Goal: Share content: Share content

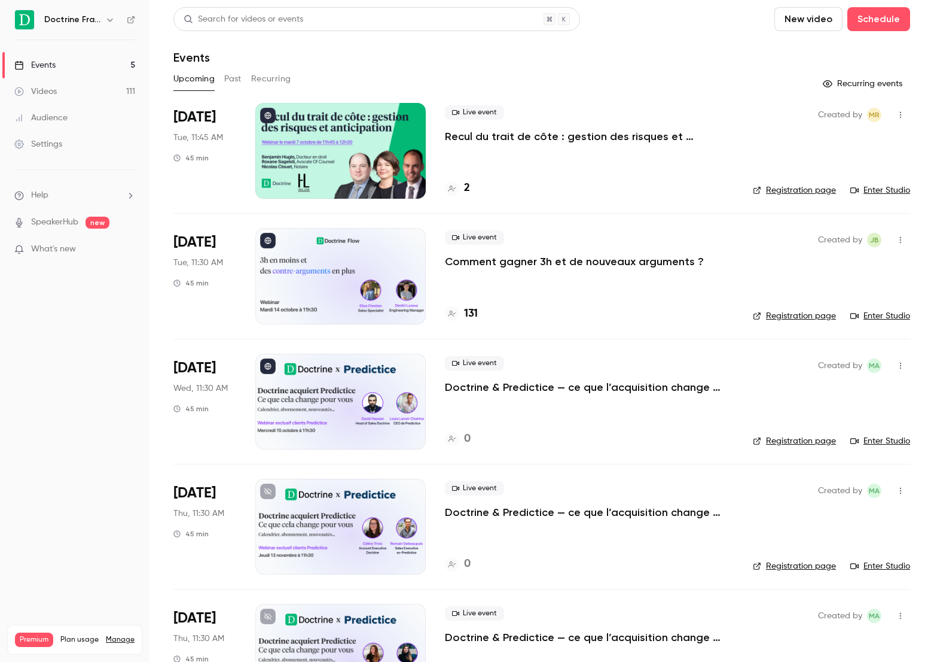
click at [522, 269] on p "Comment gagner 3h et de nouveaux arguments ?" at bounding box center [574, 261] width 259 height 14
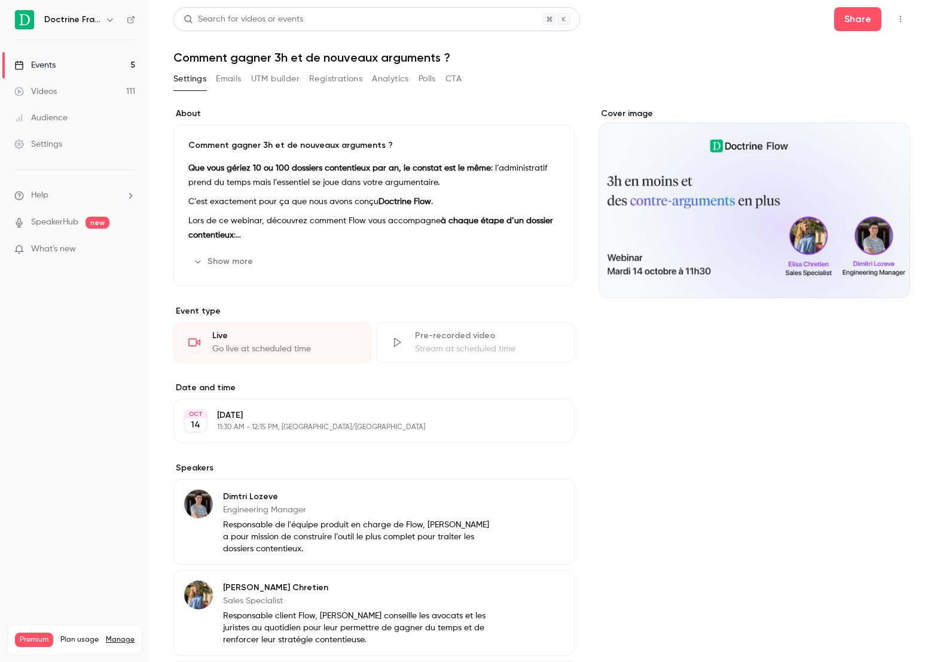
click at [333, 82] on button "Registrations" at bounding box center [335, 78] width 53 height 19
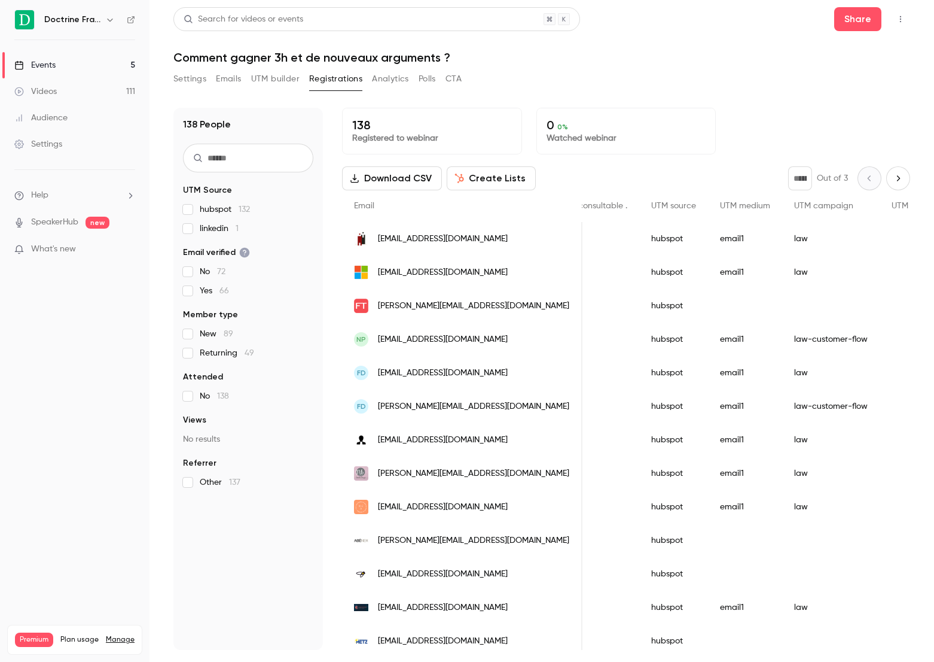
scroll to position [0, 1789]
click at [80, 72] on link "Events 5" at bounding box center [75, 65] width 150 height 26
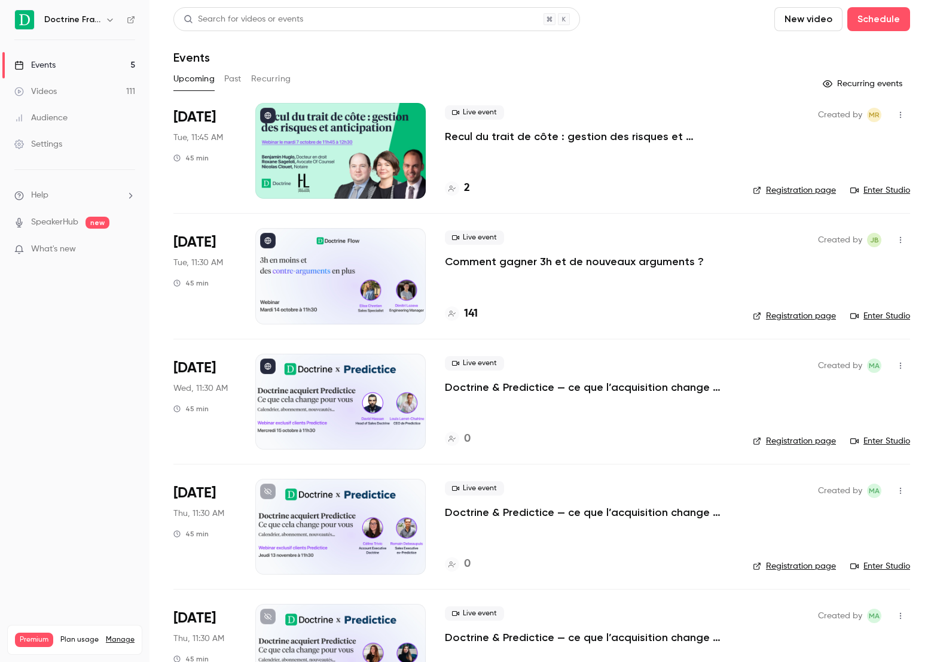
click at [240, 88] on button "Past" at bounding box center [232, 78] width 17 height 19
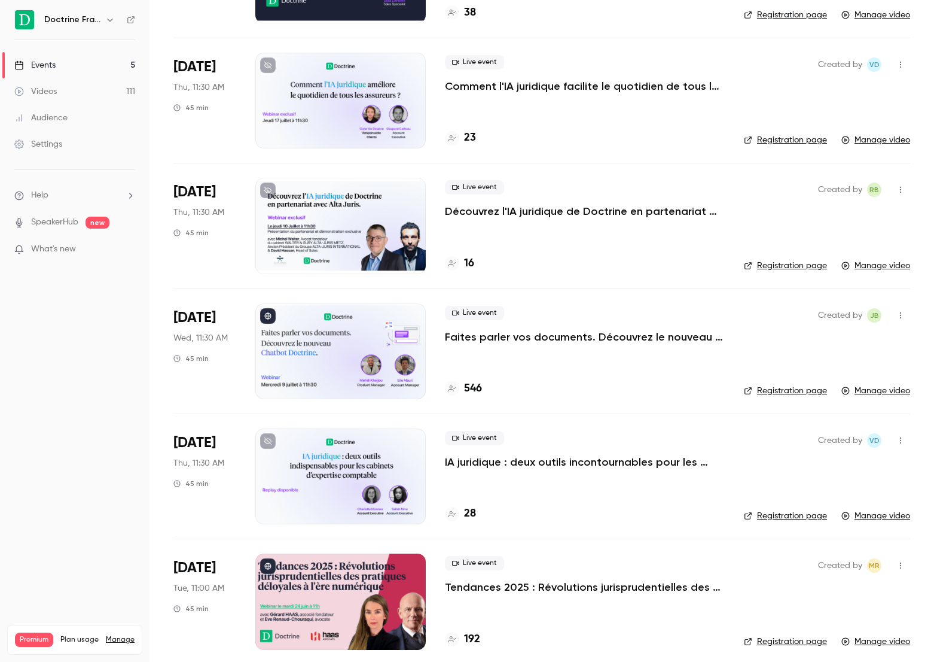
scroll to position [430, 0]
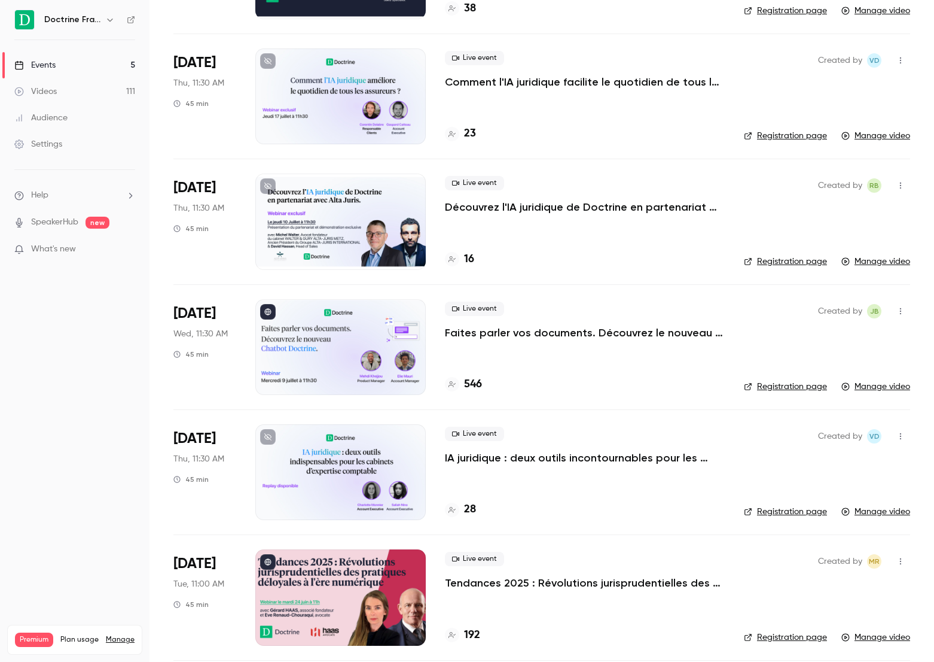
click at [485, 333] on p "Faites parler vos documents. Découvrez le nouveau Chatbot Doctrine." at bounding box center [585, 332] width 280 height 14
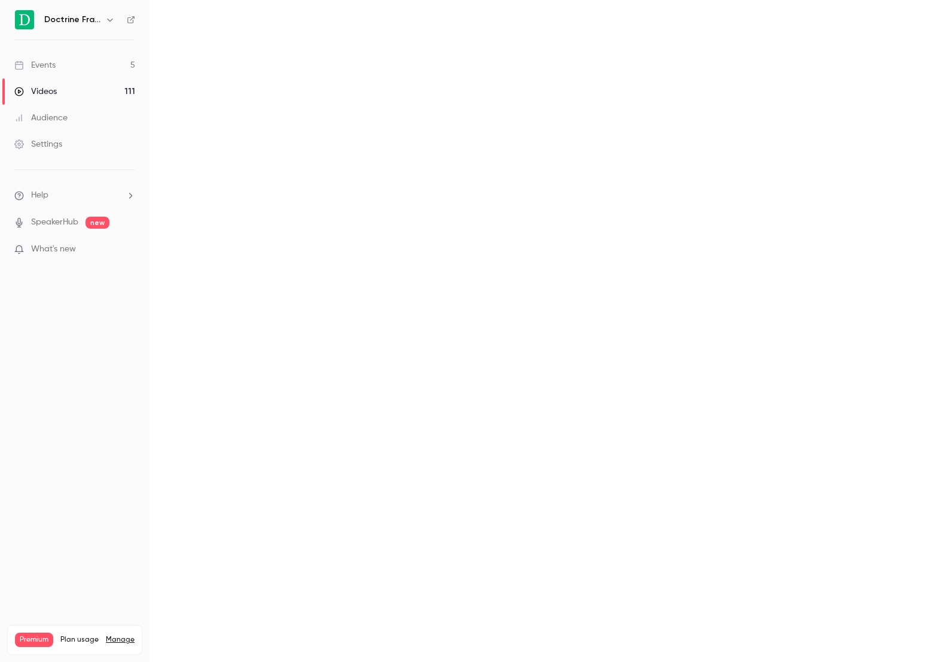
scroll to position [0, 0]
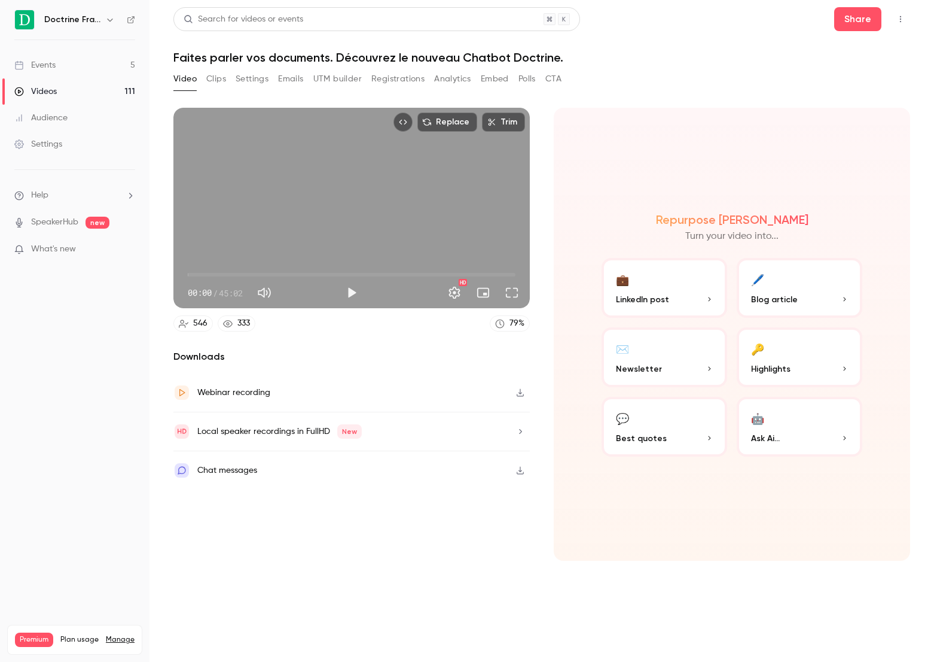
click at [413, 74] on button "Registrations" at bounding box center [397, 78] width 53 height 19
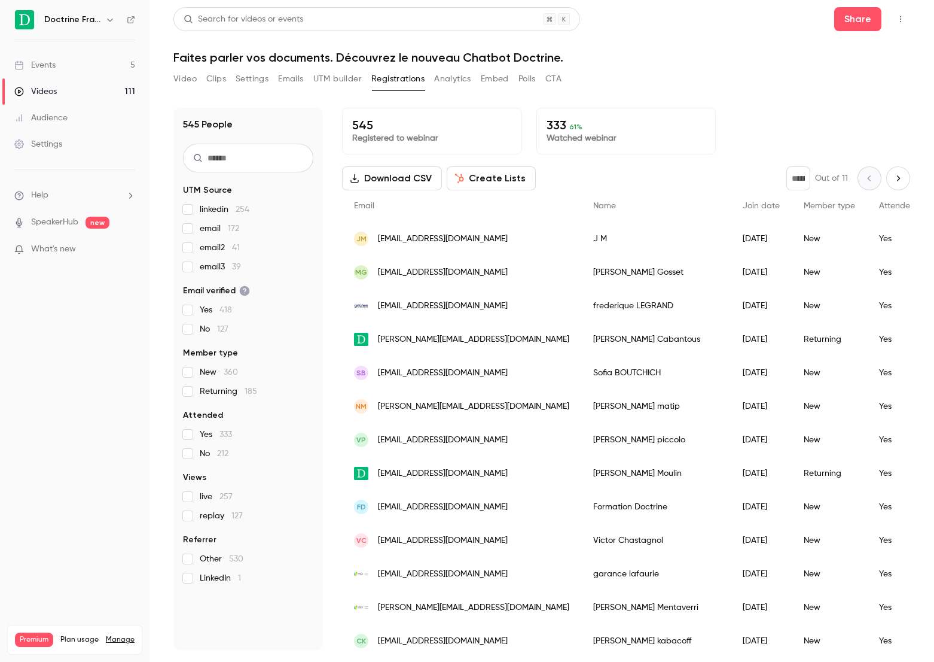
click at [240, 81] on button "Settings" at bounding box center [252, 78] width 33 height 19
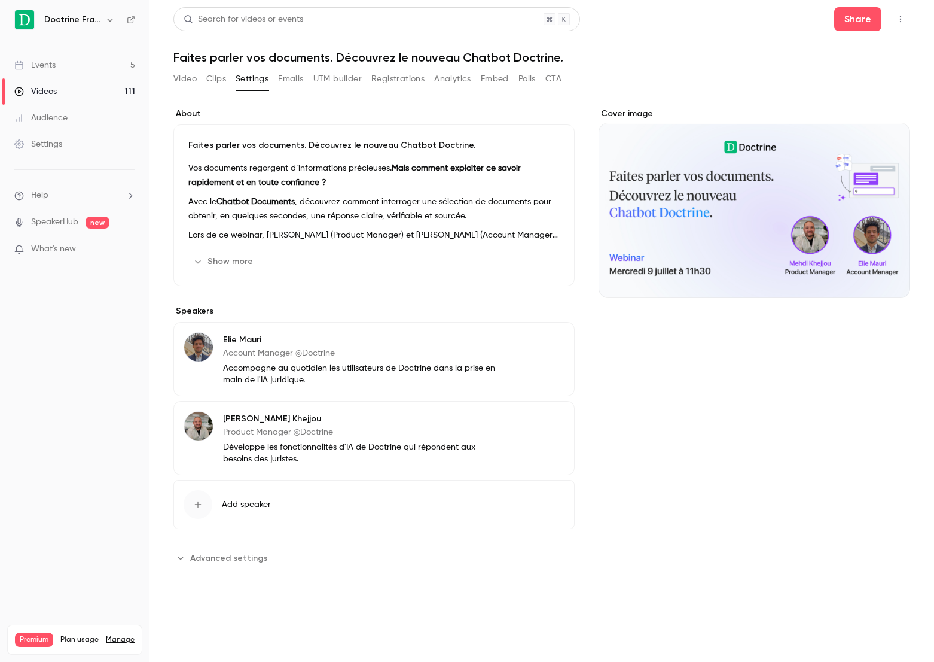
click at [292, 189] on p "Vos documents regorgent d’informations précieuses. Mais comment exploiter ce sa…" at bounding box center [373, 175] width 371 height 29
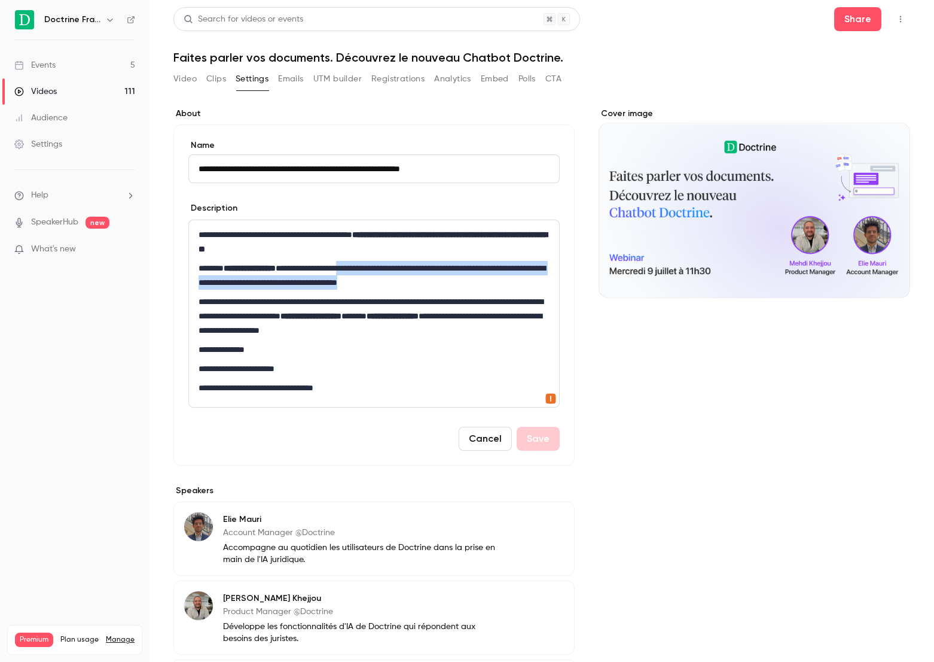
drag, startPoint x: 392, startPoint y: 267, endPoint x: 513, endPoint y: 282, distance: 121.2
click at [513, 282] on p "**********" at bounding box center [374, 275] width 351 height 29
copy p "**********"
click at [873, 25] on button "Share" at bounding box center [857, 19] width 47 height 24
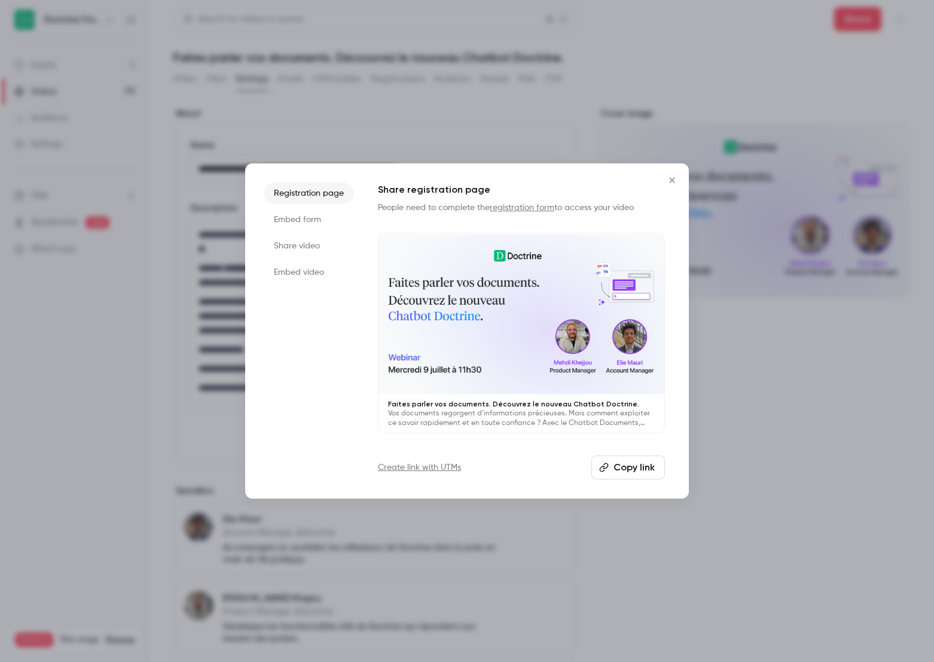
click at [298, 248] on li "Share video" at bounding box center [309, 246] width 90 height 22
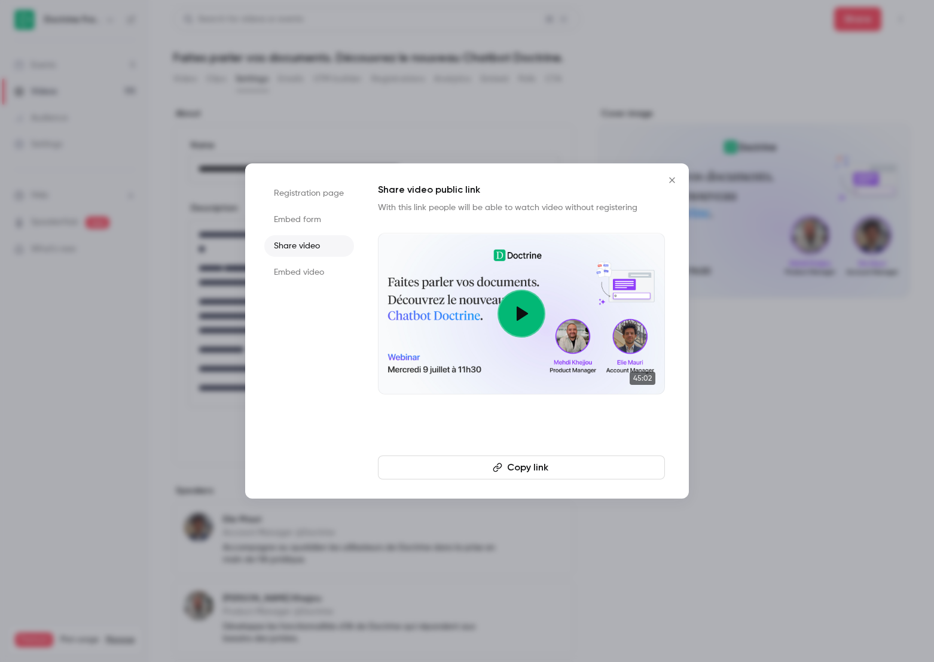
click at [517, 468] on button "Copy link" at bounding box center [521, 467] width 287 height 24
